Goal: Information Seeking & Learning: Learn about a topic

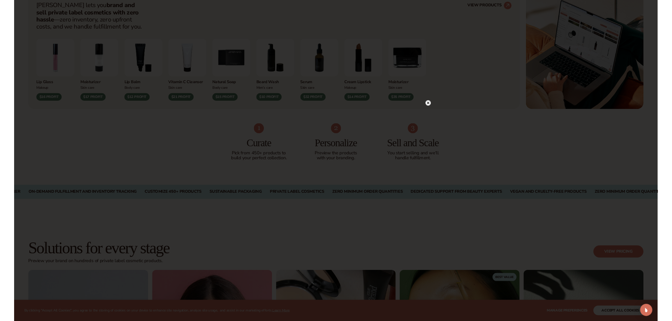
scroll to position [303, 0]
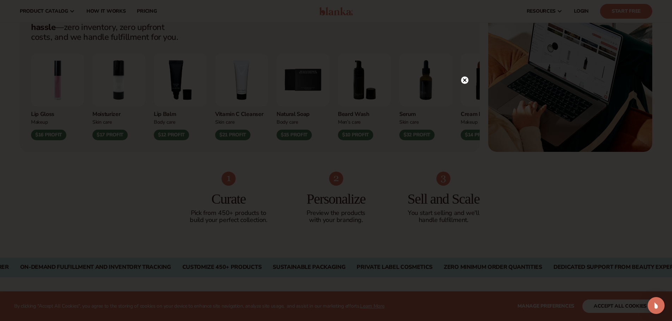
click at [465, 80] on icon at bounding box center [465, 81] width 4 height 4
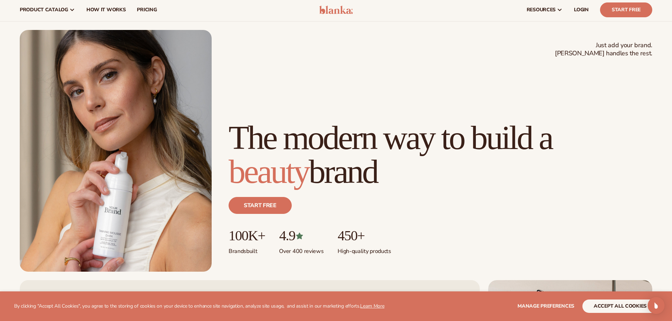
scroll to position [35, 0]
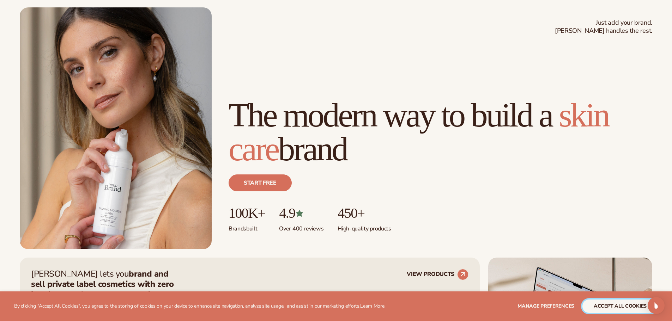
click at [617, 309] on button "accept all cookies" at bounding box center [621, 306] width 76 height 13
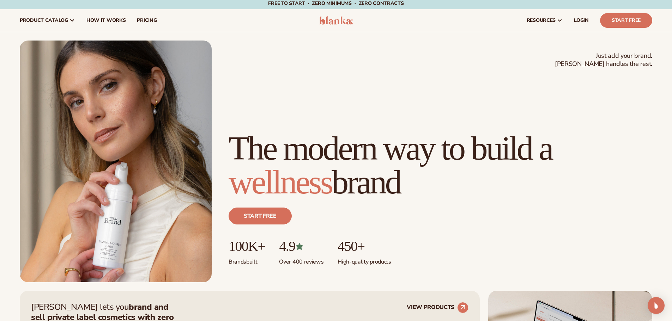
scroll to position [0, 0]
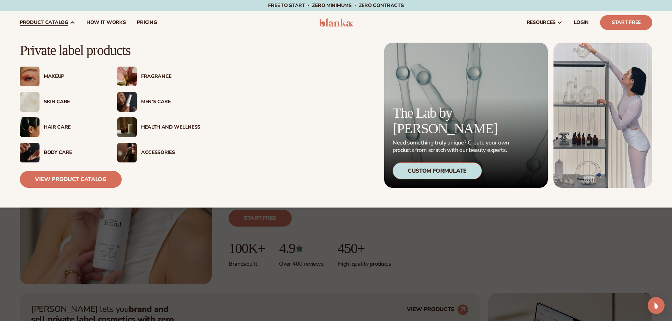
click at [56, 100] on div "Skin Care" at bounding box center [73, 102] width 59 height 6
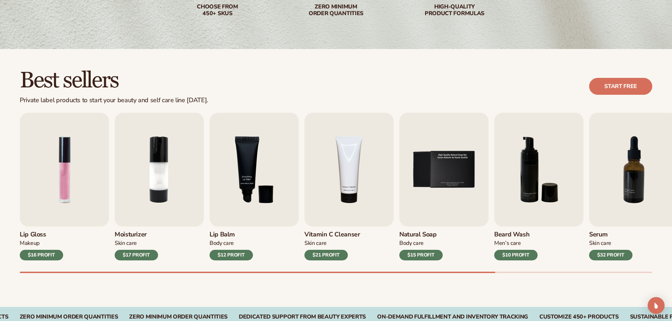
scroll to position [141, 0]
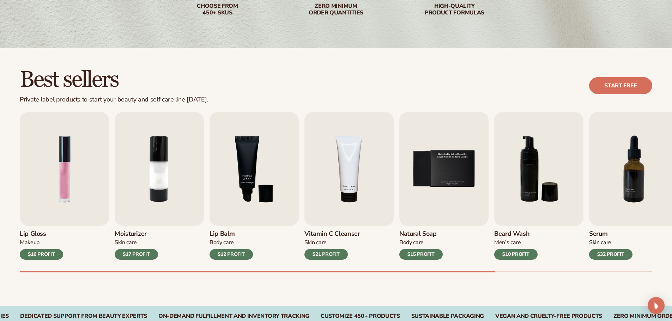
drag, startPoint x: 476, startPoint y: 270, endPoint x: 508, endPoint y: 273, distance: 31.9
click at [508, 273] on div "Best sellers Private label products to start your beauty and self care line [DA…" at bounding box center [336, 177] width 672 height 258
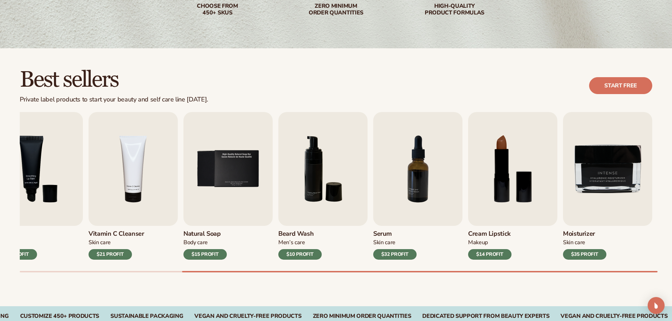
click at [672, 180] on html "Skip to content Free to start · ZERO minimums · ZERO contracts · Free to start …" at bounding box center [336, 19] width 672 height 321
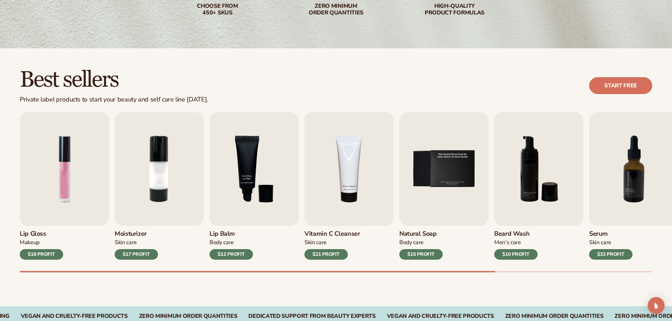
click at [35, 267] on div "Lip Gloss Makeup $16 PROFIT Moisturizer Skin Care $17 PROFIT Lip Balm Body Care…" at bounding box center [346, 192] width 652 height 161
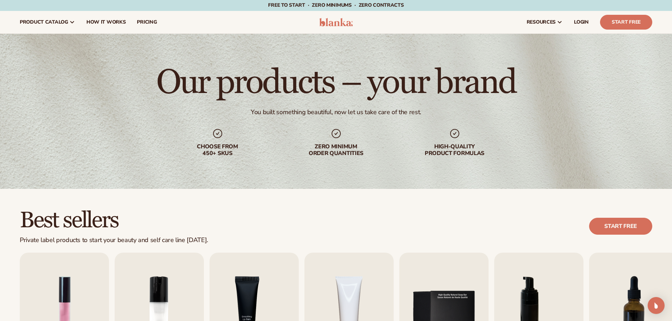
scroll to position [0, 0]
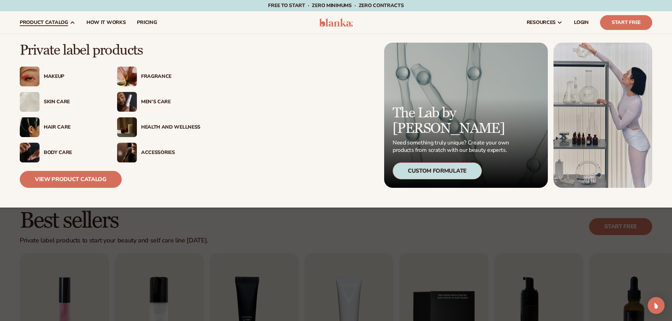
click at [161, 102] on div "Men’s Care" at bounding box center [170, 102] width 59 height 6
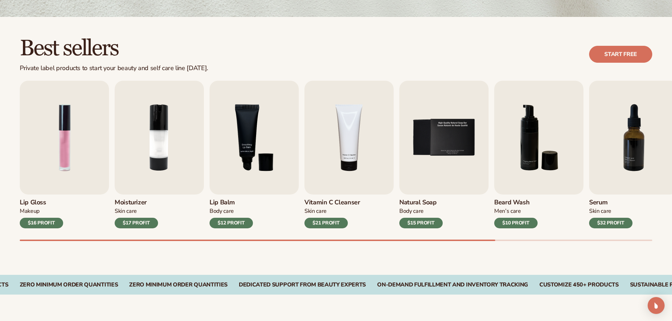
scroll to position [176, 0]
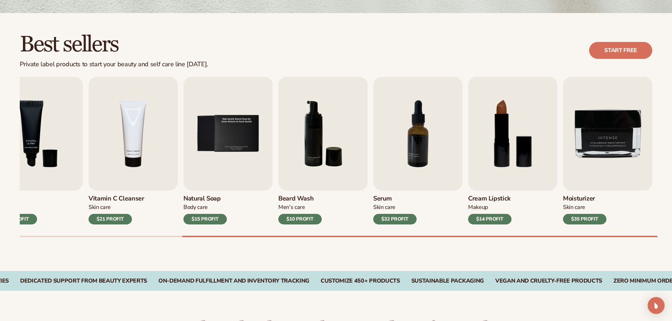
click at [369, 245] on div "Best sellers Private label products to start your beauty and self care line [DA…" at bounding box center [336, 142] width 672 height 258
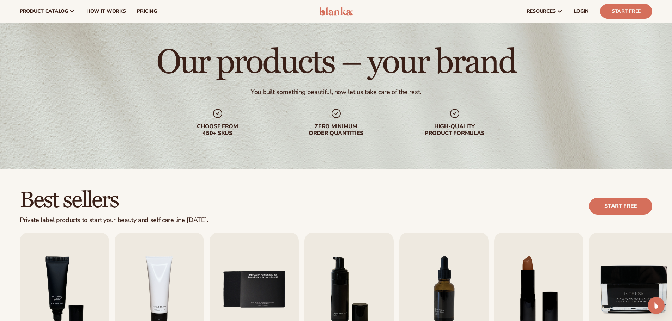
scroll to position [0, 0]
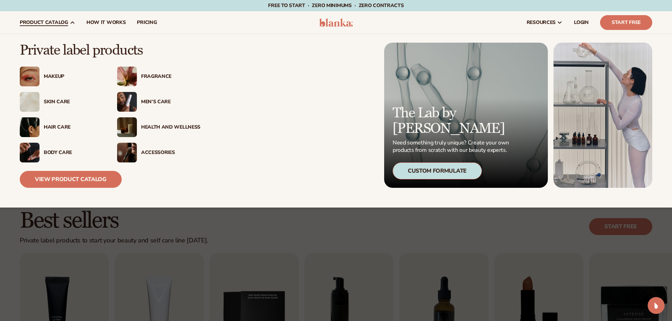
click at [168, 126] on div "Health And Wellness" at bounding box center [170, 128] width 59 height 6
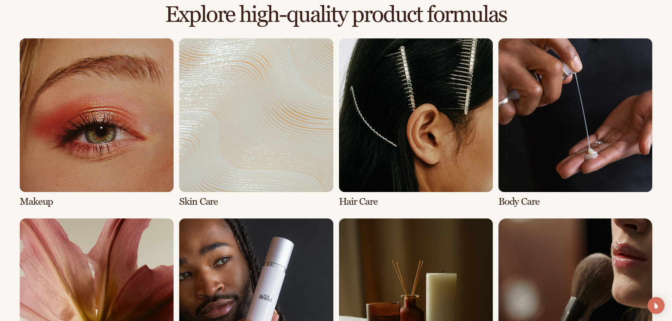
scroll to position [565, 0]
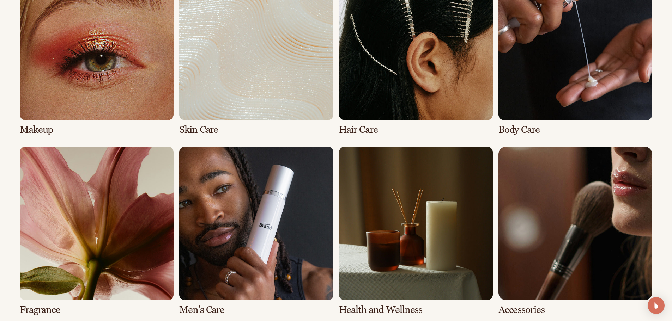
click at [427, 231] on link "7 / 8" at bounding box center [416, 231] width 154 height 169
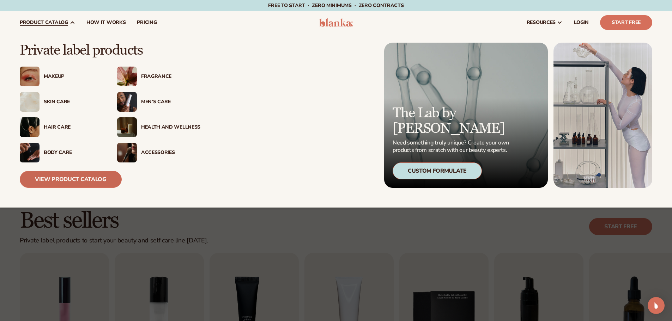
click at [88, 180] on link "View Product Catalog" at bounding box center [71, 179] width 102 height 17
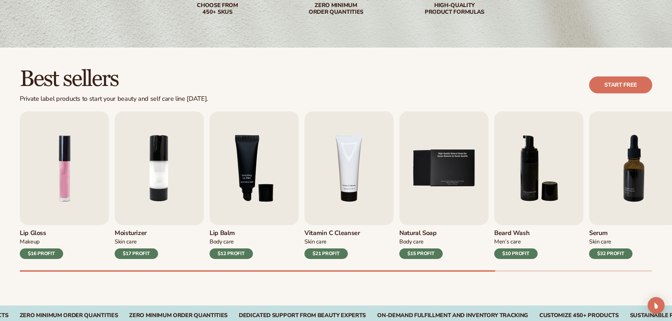
scroll to position [176, 0]
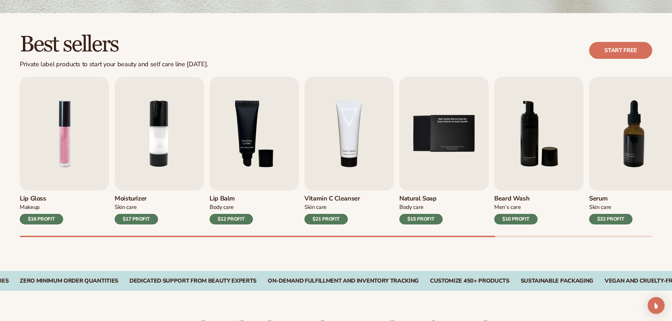
click at [121, 236] on div "Lip Gloss Makeup $16 PROFIT Moisturizer Skin Care $17 PROFIT Lip Balm Body Care…" at bounding box center [346, 157] width 652 height 161
drag, startPoint x: 121, startPoint y: 236, endPoint x: 136, endPoint y: 236, distance: 15.2
click at [136, 236] on div "Lip Gloss Makeup $16 PROFIT Moisturizer Skin Care $17 PROFIT Lip Balm Body Care…" at bounding box center [346, 157] width 652 height 161
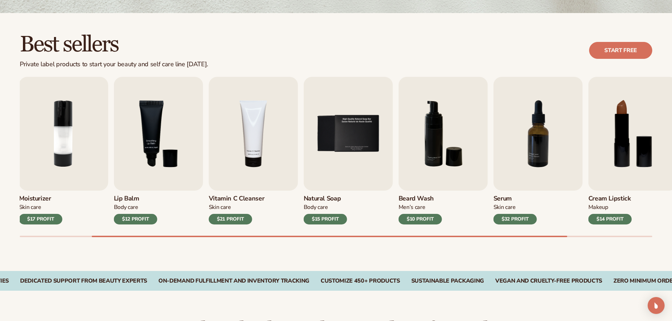
click at [118, 237] on div at bounding box center [330, 236] width 476 height 1
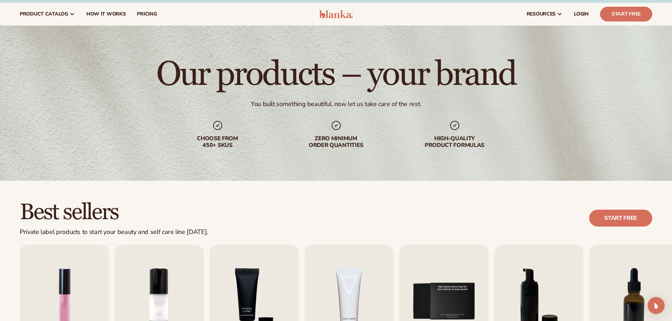
scroll to position [0, 0]
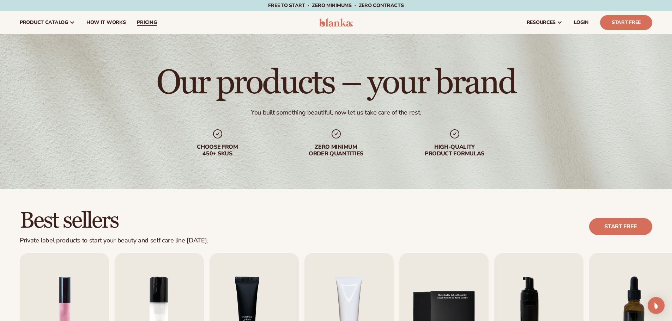
click at [148, 24] on span "pricing" at bounding box center [147, 23] width 20 height 6
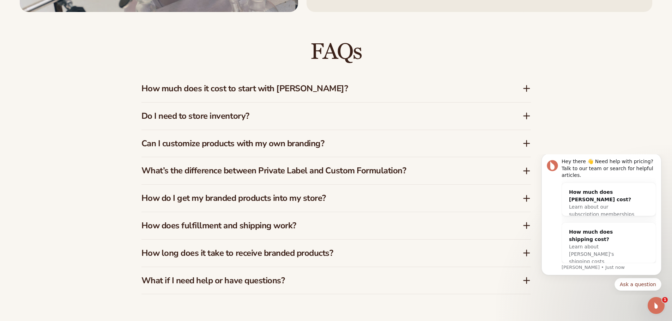
scroll to position [1164, 0]
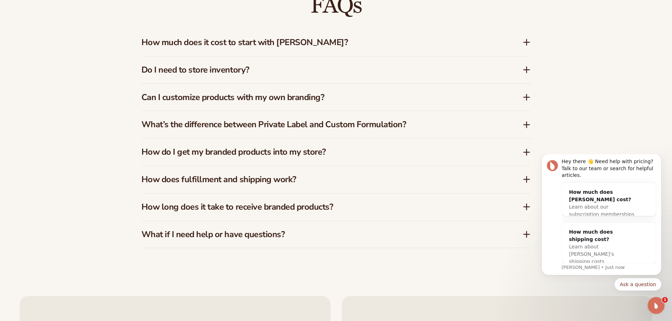
click at [213, 132] on div "What’s the difference between Private Label and Custom Formulation?" at bounding box center [336, 124] width 390 height 27
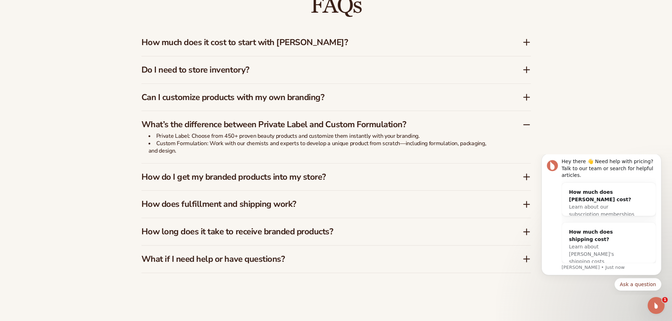
click at [297, 176] on h3 "How do I get my branded products into my store?" at bounding box center [321, 177] width 360 height 10
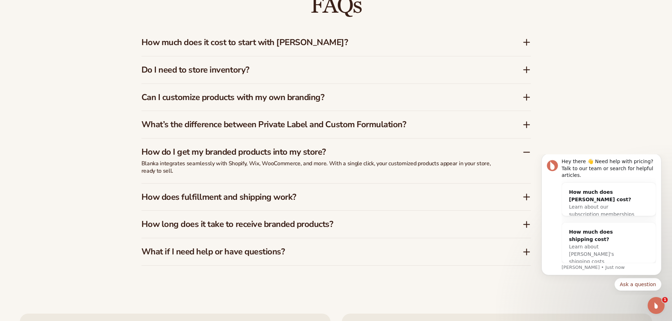
click at [284, 195] on h3 "How does fulfillment and shipping work?" at bounding box center [321, 197] width 360 height 10
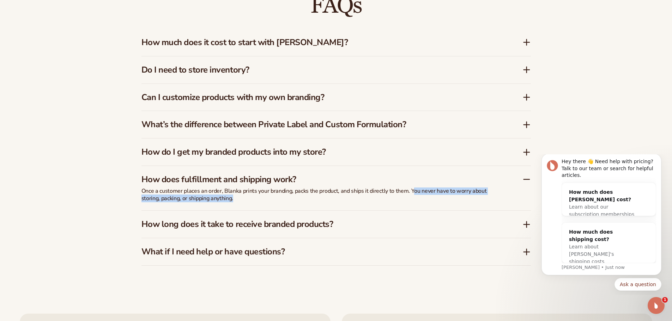
drag, startPoint x: 412, startPoint y: 192, endPoint x: 463, endPoint y: 199, distance: 51.3
click at [463, 199] on p "Once a customer places an order, Blanka prints your branding, packs the product…" at bounding box center [317, 195] width 353 height 15
click at [321, 224] on h3 "How long does it take to receive branded products?" at bounding box center [321, 224] width 360 height 10
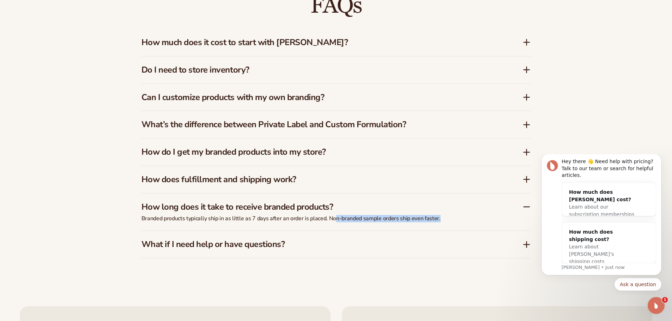
drag, startPoint x: 334, startPoint y: 220, endPoint x: 440, endPoint y: 219, distance: 106.2
click at [440, 219] on p "Branded products typically ship in as little as 7 days after an order is placed…" at bounding box center [317, 218] width 353 height 7
click at [414, 219] on p "Branded products typically ship in as little as 7 days after an order is placed…" at bounding box center [317, 218] width 353 height 7
drag, startPoint x: 410, startPoint y: 222, endPoint x: 439, endPoint y: 221, distance: 28.2
click at [439, 221] on div "Branded products typically ship in as little as 7 days after an order is placed…" at bounding box center [317, 223] width 353 height 16
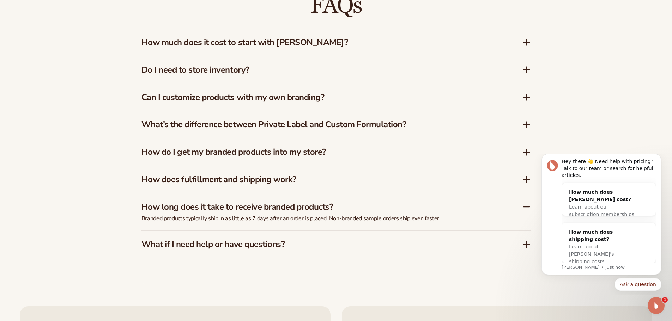
click at [267, 245] on h3 "What if I need help or have questions?" at bounding box center [321, 245] width 360 height 10
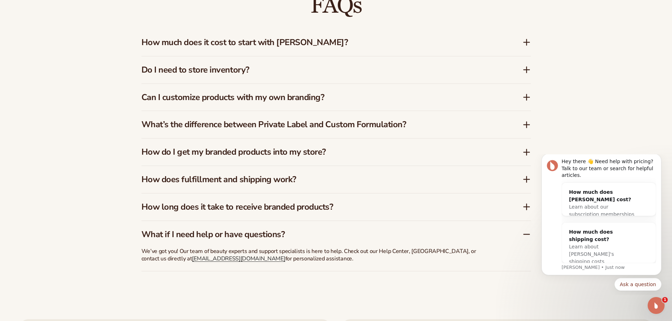
click at [247, 151] on h3 "How do I get my branded products into my store?" at bounding box center [321, 152] width 360 height 10
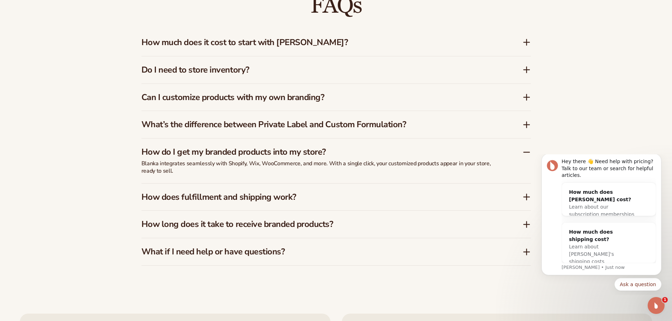
click at [237, 128] on h3 "What’s the difference between Private Label and Custom Formulation?" at bounding box center [321, 125] width 360 height 10
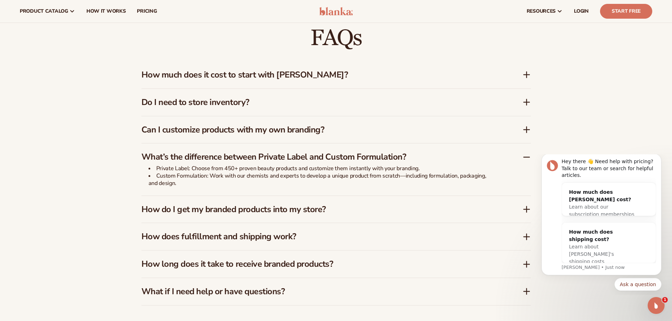
scroll to position [1129, 0]
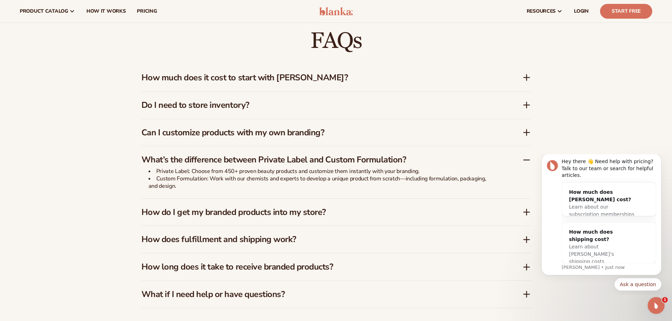
click at [214, 136] on h3 "Can I customize products with my own branding?" at bounding box center [321, 133] width 360 height 10
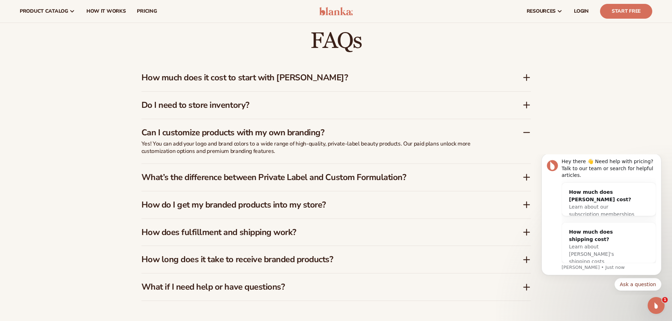
click at [199, 102] on h3 "Do I need to store inventory?" at bounding box center [321, 105] width 360 height 10
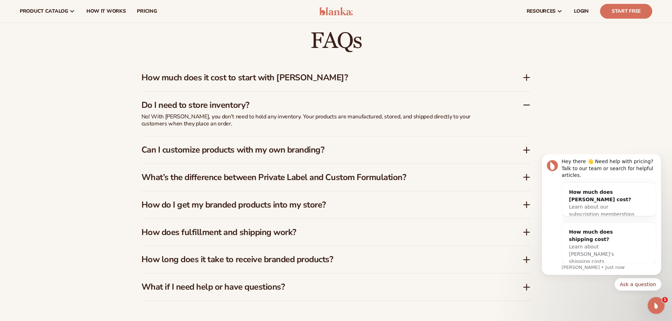
click at [218, 77] on h3 "How much does it cost to start with Blanka?" at bounding box center [321, 78] width 360 height 10
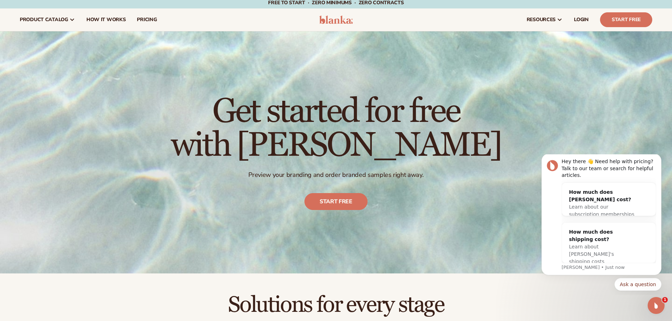
scroll to position [0, 0]
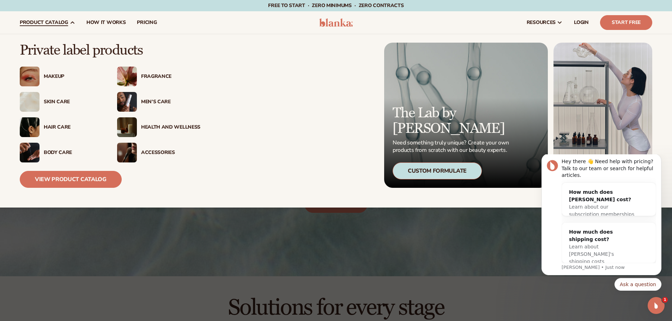
click at [52, 78] on div "Makeup" at bounding box center [73, 77] width 59 height 6
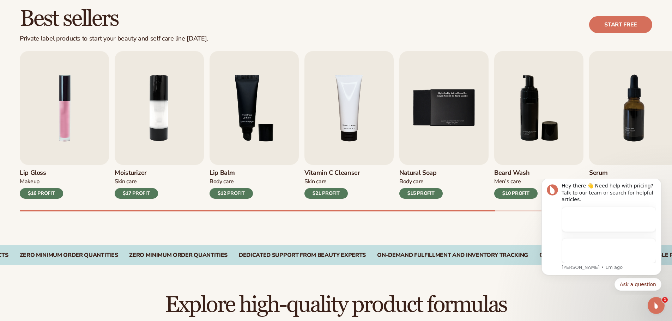
scroll to position [212, 0]
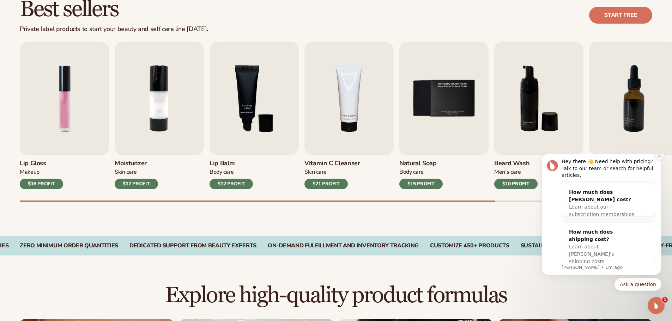
click at [658, 158] on icon "Dismiss notification" at bounding box center [660, 156] width 4 height 4
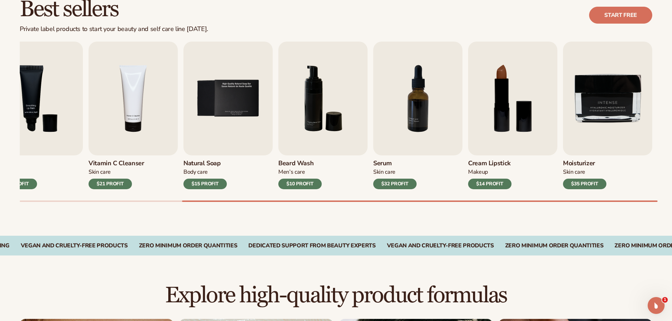
click at [550, 209] on div "Best sellers Private label products to start your beauty and self care line tod…" at bounding box center [336, 107] width 672 height 258
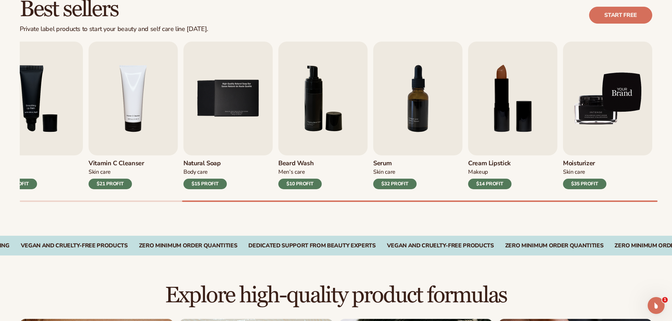
click at [605, 113] on img "9 / 9" at bounding box center [607, 99] width 89 height 114
click at [591, 138] on img "9 / 9" at bounding box center [607, 99] width 89 height 114
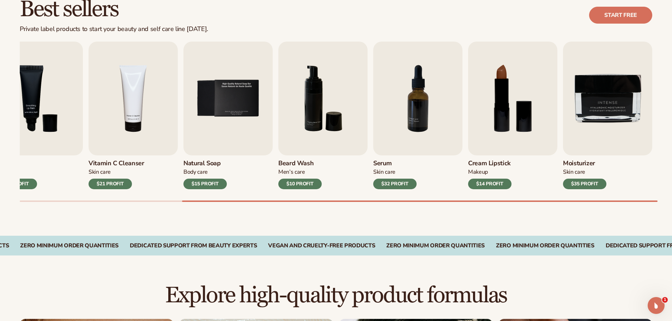
click at [578, 184] on div "$35 PROFIT" at bounding box center [584, 184] width 43 height 11
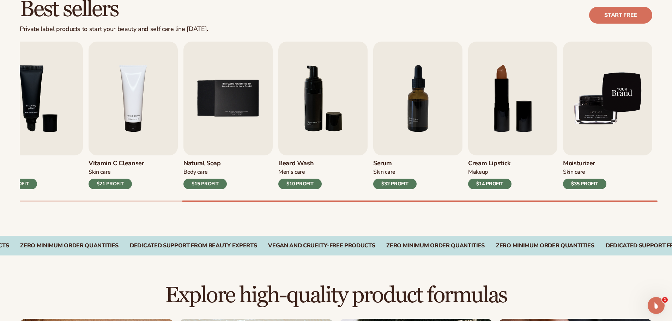
click at [575, 120] on img "9 / 9" at bounding box center [607, 99] width 89 height 114
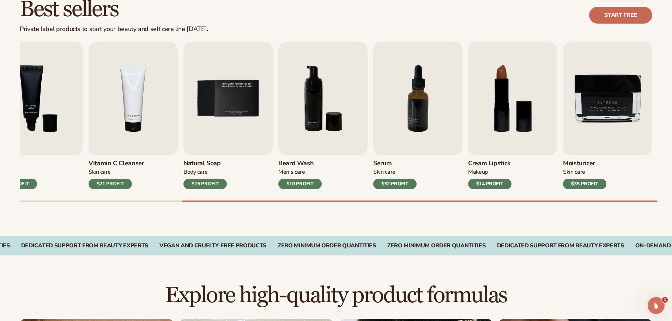
click at [617, 19] on link "Start free" at bounding box center [620, 15] width 63 height 17
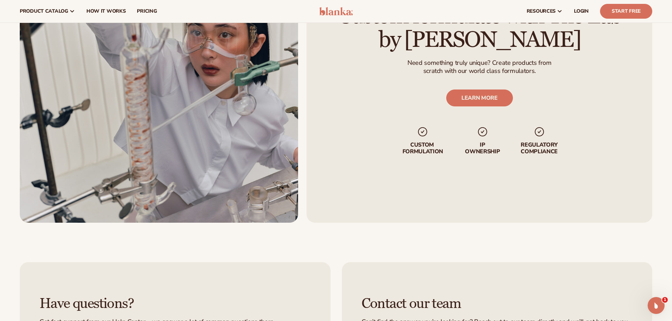
scroll to position [988, 0]
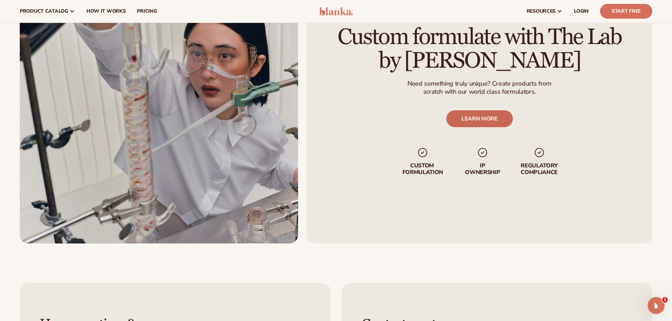
click at [489, 117] on link "LEARN MORE" at bounding box center [479, 118] width 67 height 17
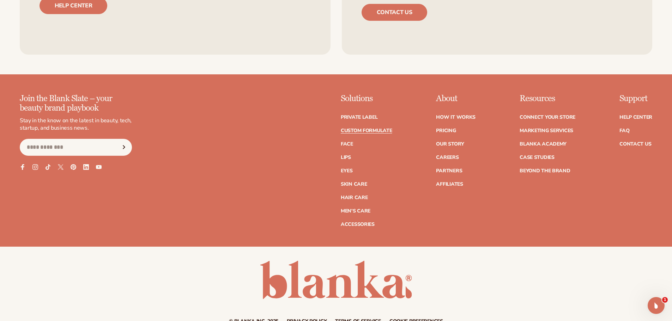
scroll to position [1059, 0]
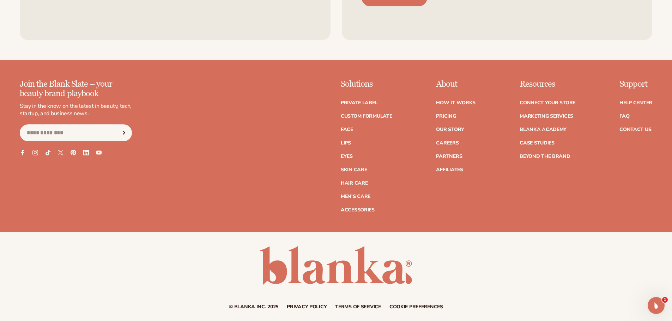
click at [353, 182] on link "Hair Care" at bounding box center [354, 183] width 27 height 5
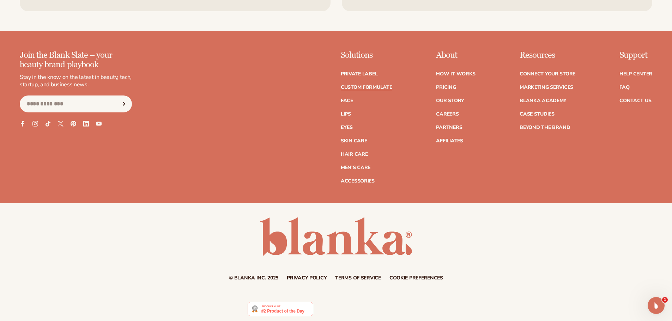
scroll to position [1090, 0]
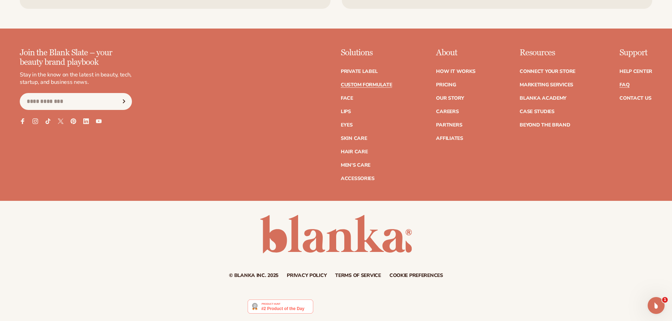
click at [626, 85] on link "FAQ" at bounding box center [625, 85] width 10 height 5
